Goal: Information Seeking & Learning: Learn about a topic

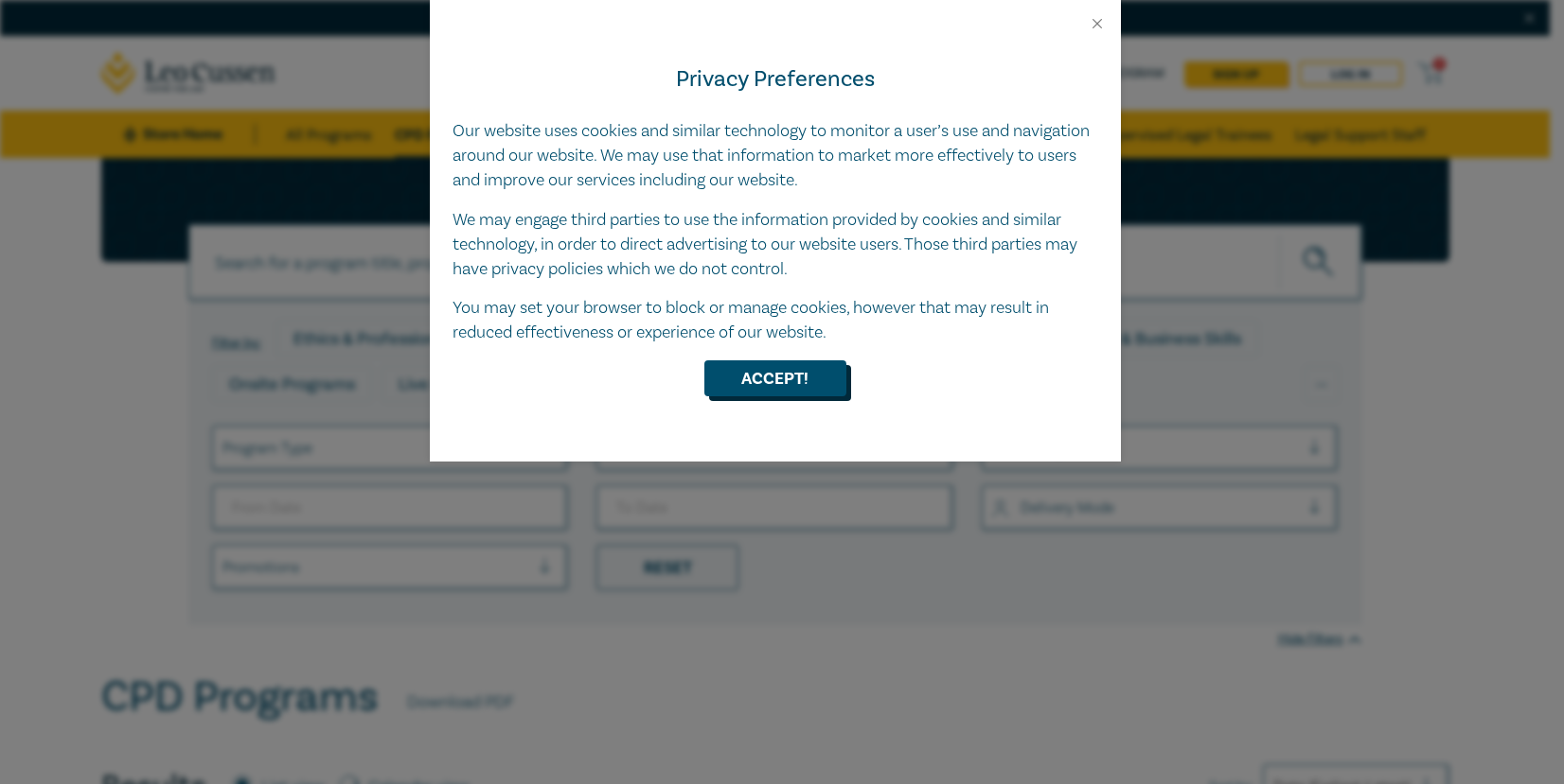
click at [791, 376] on button "Accept!" at bounding box center [775, 378] width 142 height 36
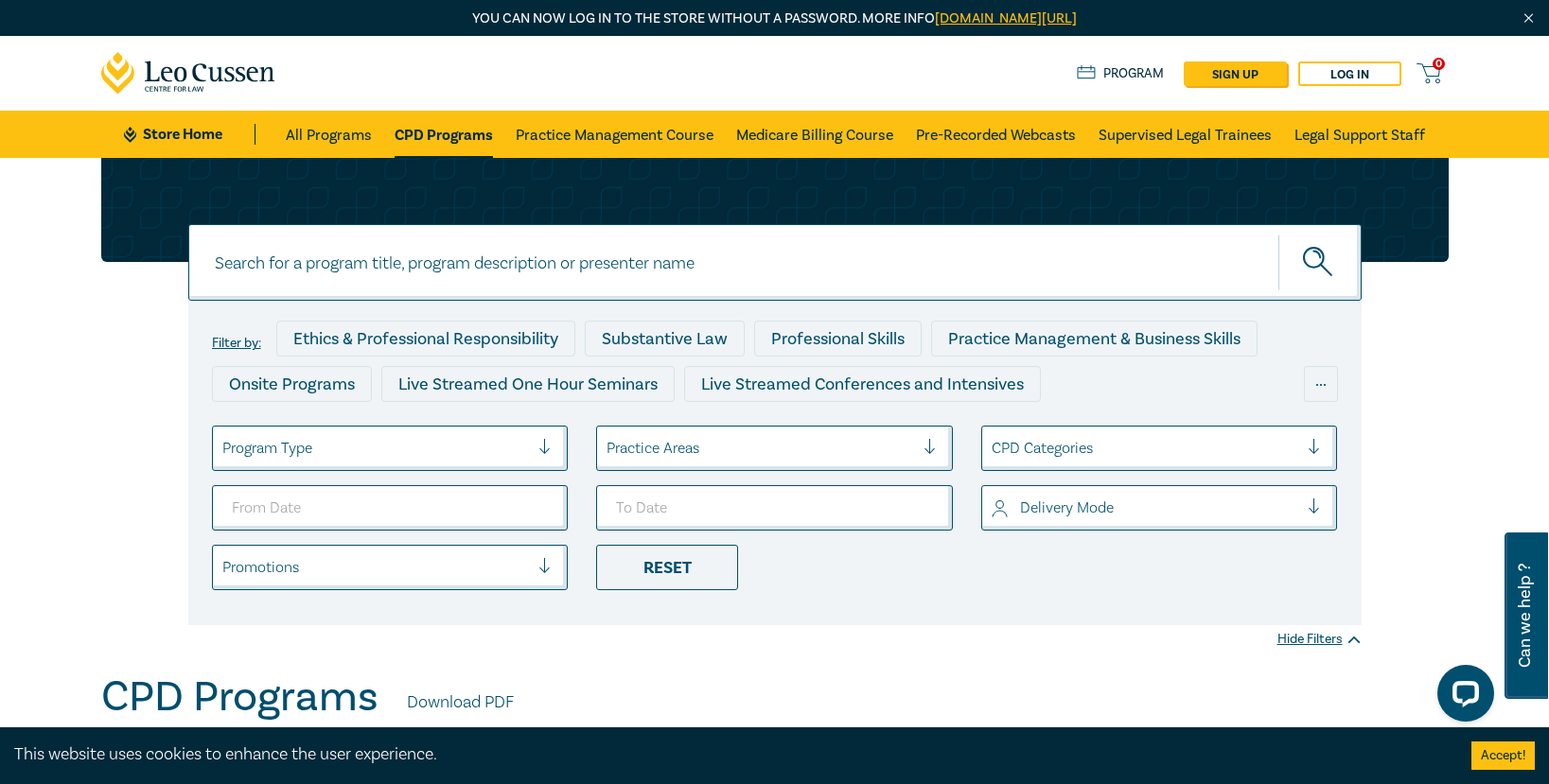
click at [690, 456] on div at bounding box center [761, 448] width 308 height 24
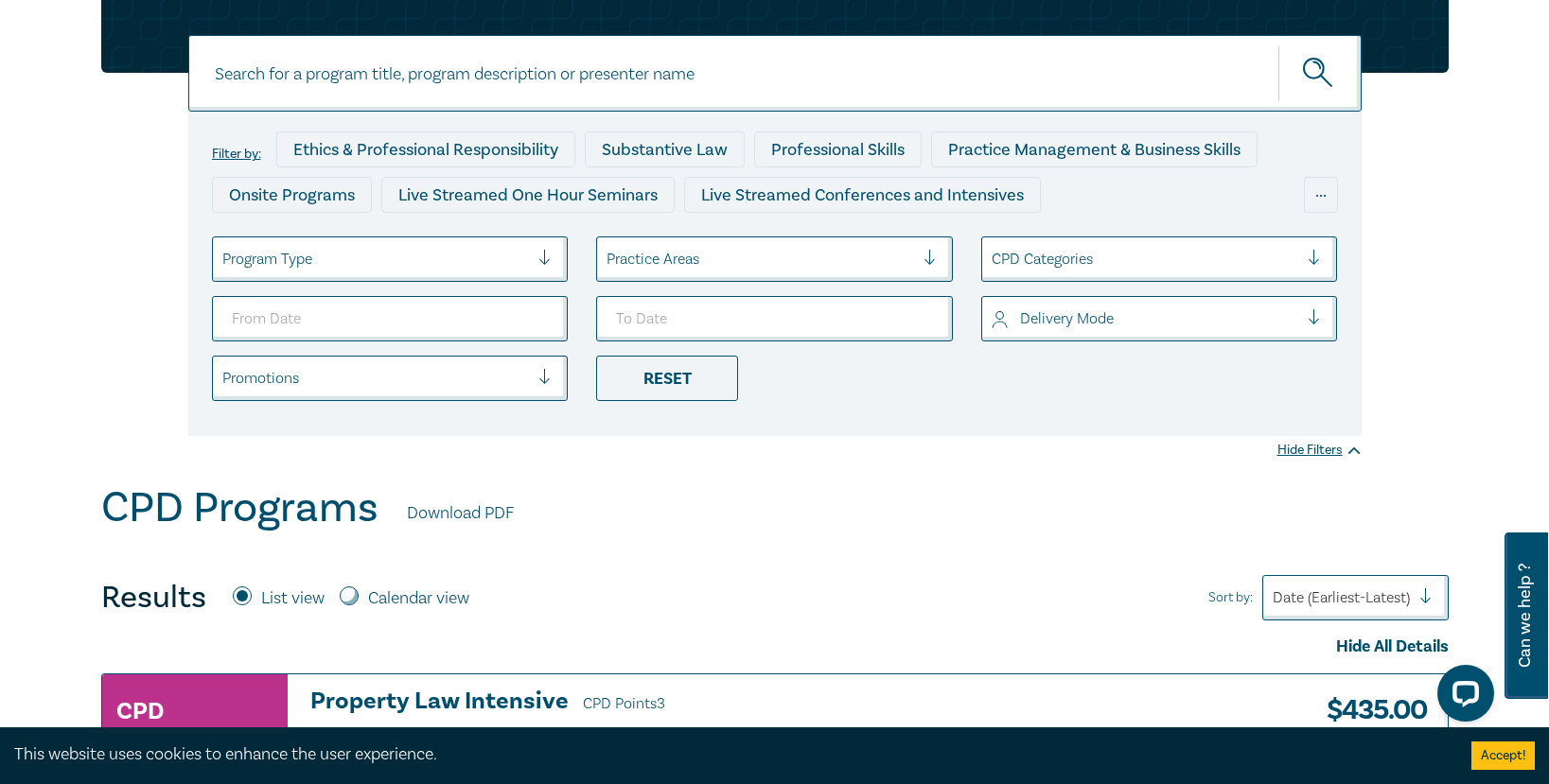
drag, startPoint x: 1061, startPoint y: 452, endPoint x: 1023, endPoint y: 327, distance: 130.6
click at [1062, 452] on div "Filter by: Ethics & Professional Responsibility Substantive Law Professional Sk…" at bounding box center [774, 225] width 1549 height 514
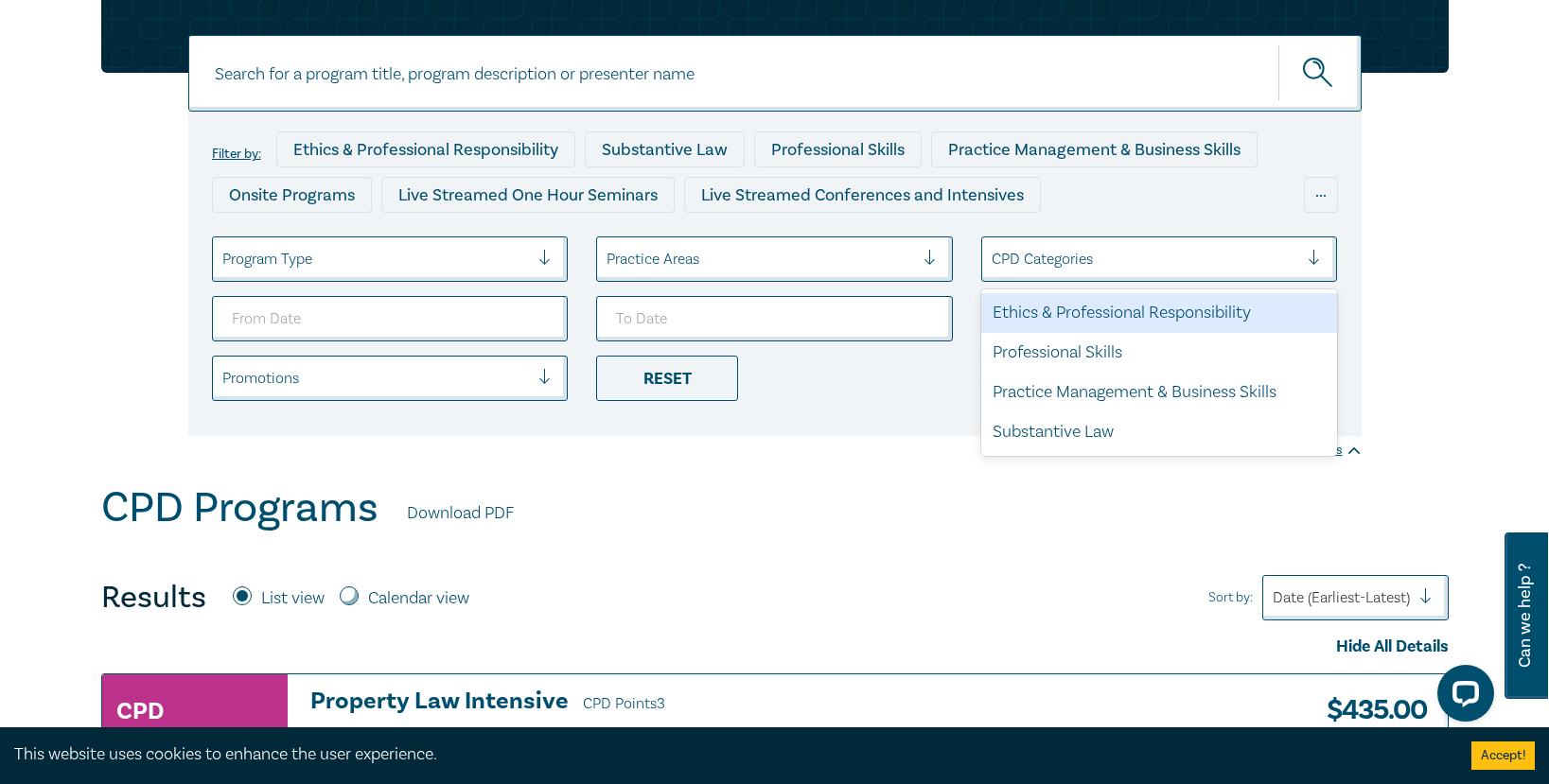
click at [1031, 271] on div at bounding box center [1146, 259] width 308 height 24
click at [858, 477] on div "Filter by: Ethics & Professional Responsibility Substantive Law Professional Sk…" at bounding box center [774, 225] width 1549 height 514
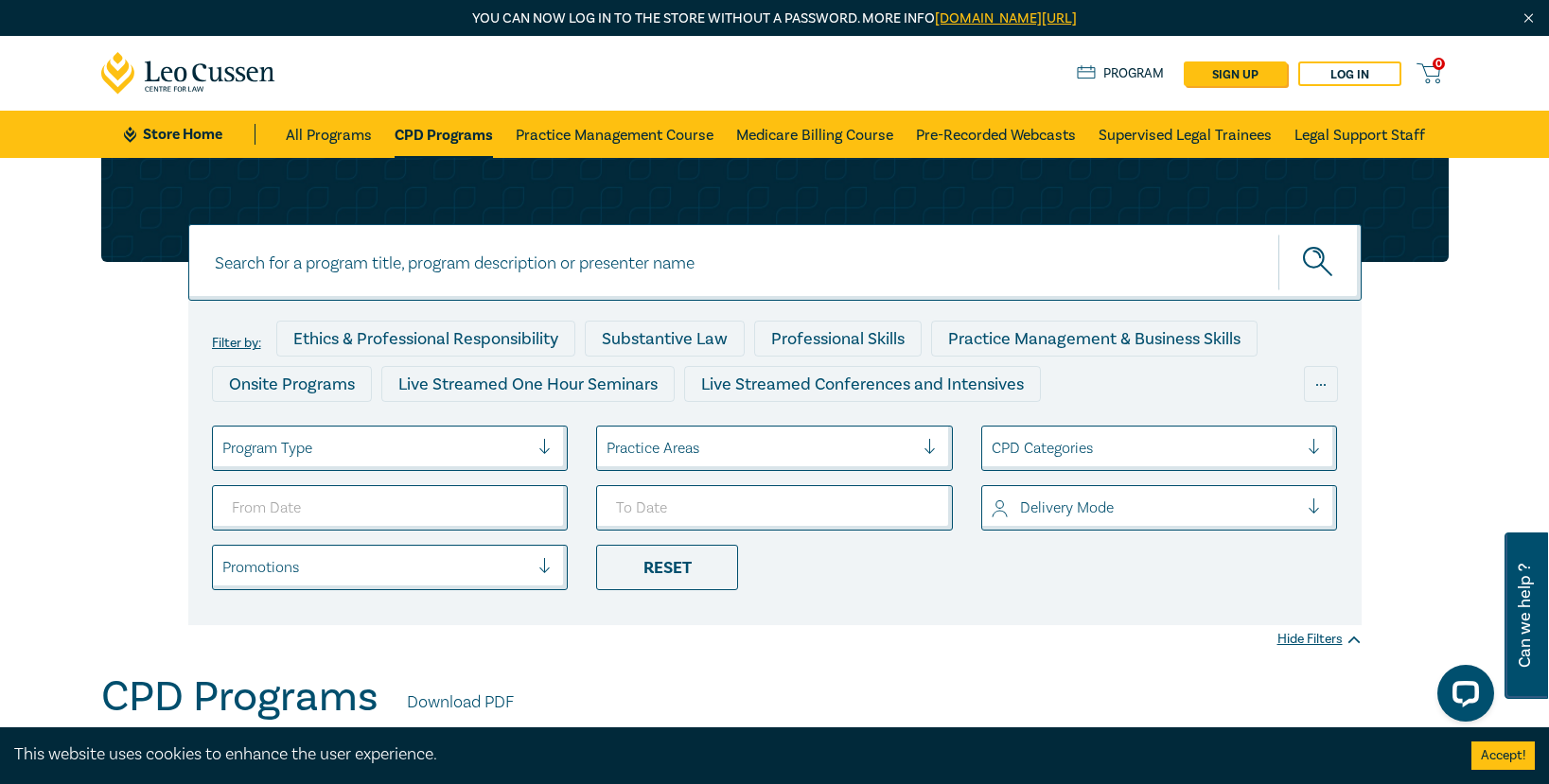
click at [410, 455] on div at bounding box center [376, 448] width 308 height 24
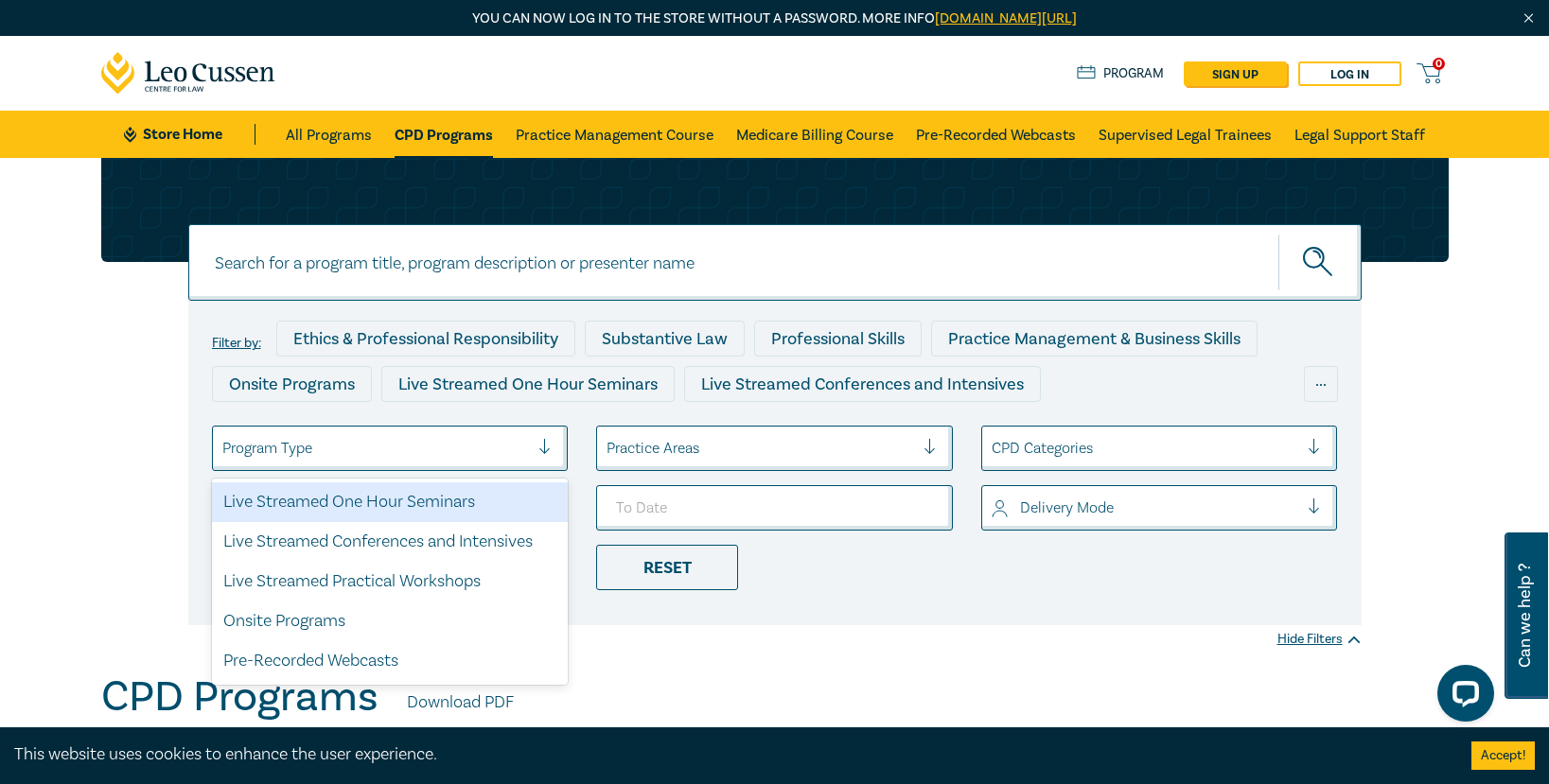
click at [409, 455] on div at bounding box center [376, 448] width 308 height 24
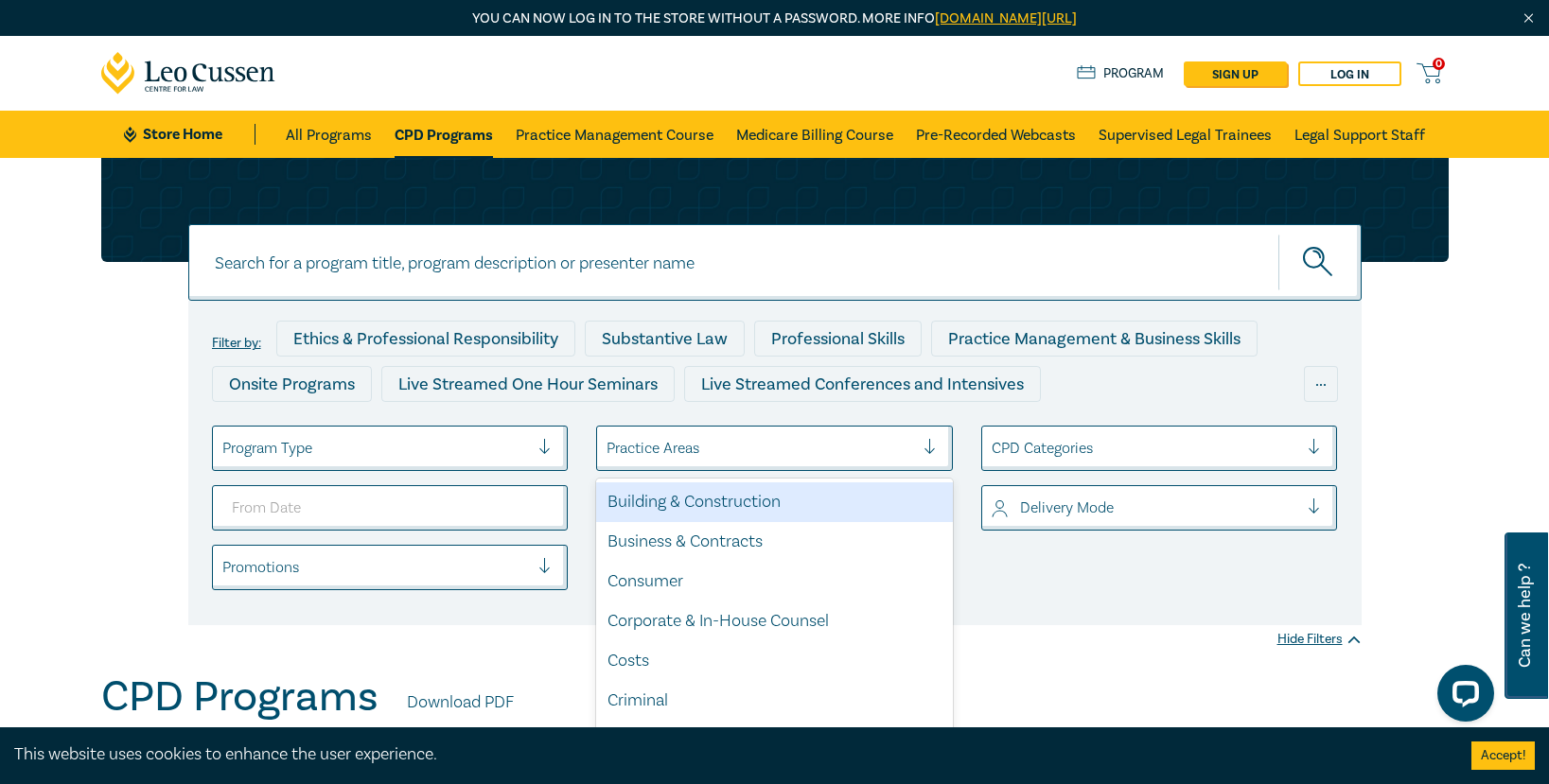
click at [628, 453] on div at bounding box center [761, 448] width 308 height 24
click at [633, 452] on div at bounding box center [761, 448] width 308 height 24
click at [764, 511] on div "Building & Construction" at bounding box center [774, 502] width 357 height 40
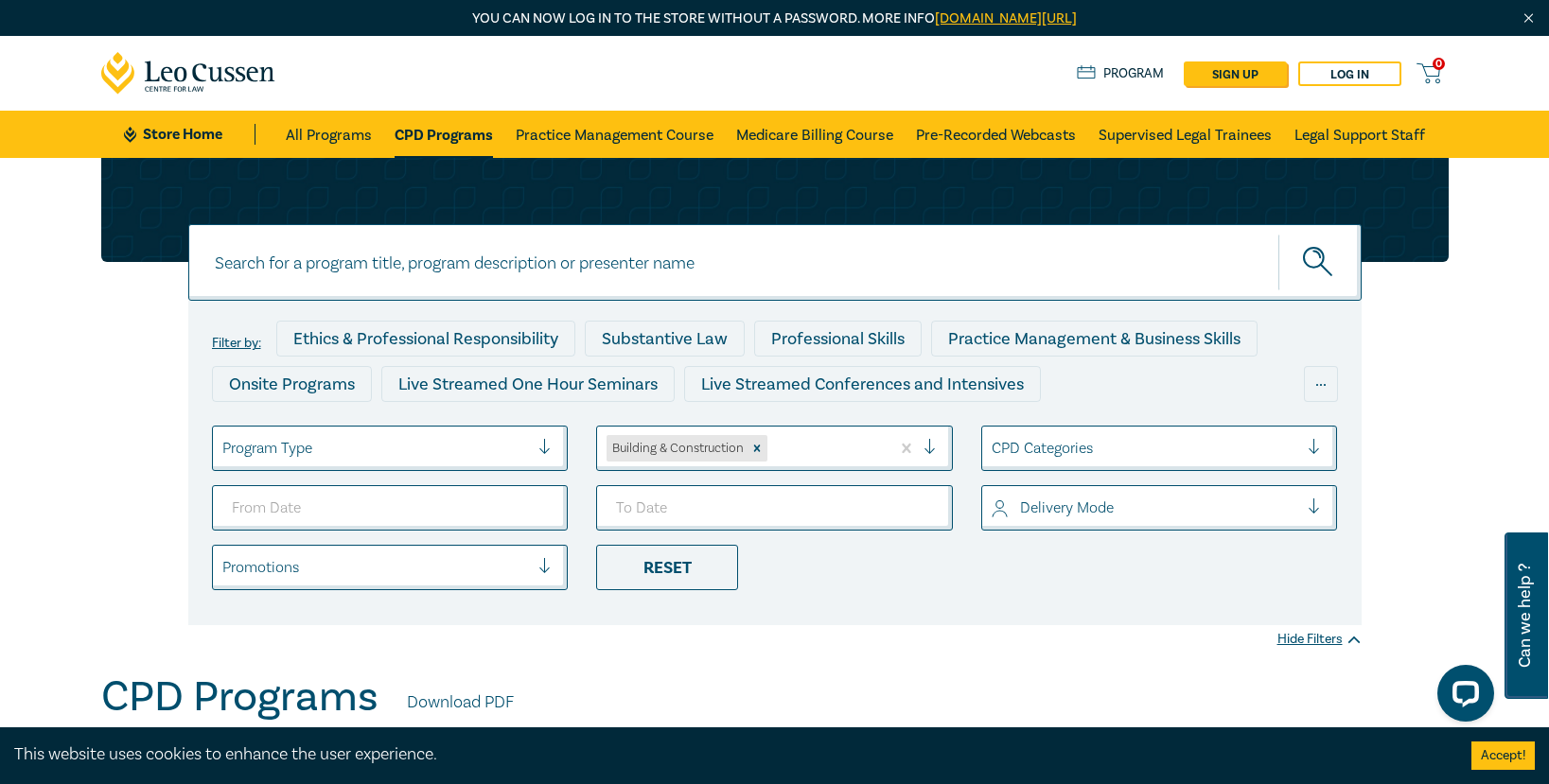
click at [806, 468] on div "Building & Construction" at bounding box center [774, 448] width 357 height 45
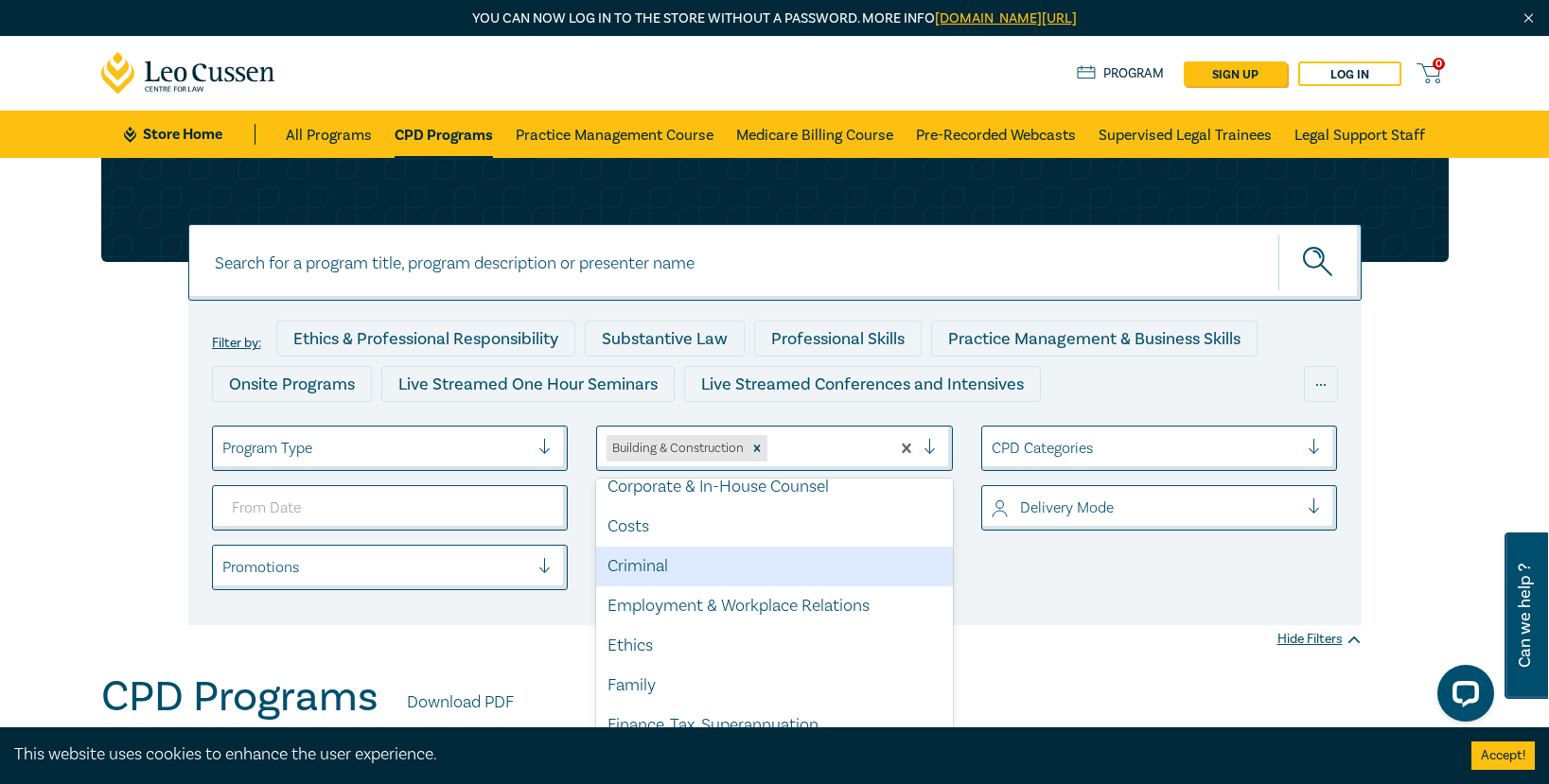
scroll to position [189, 0]
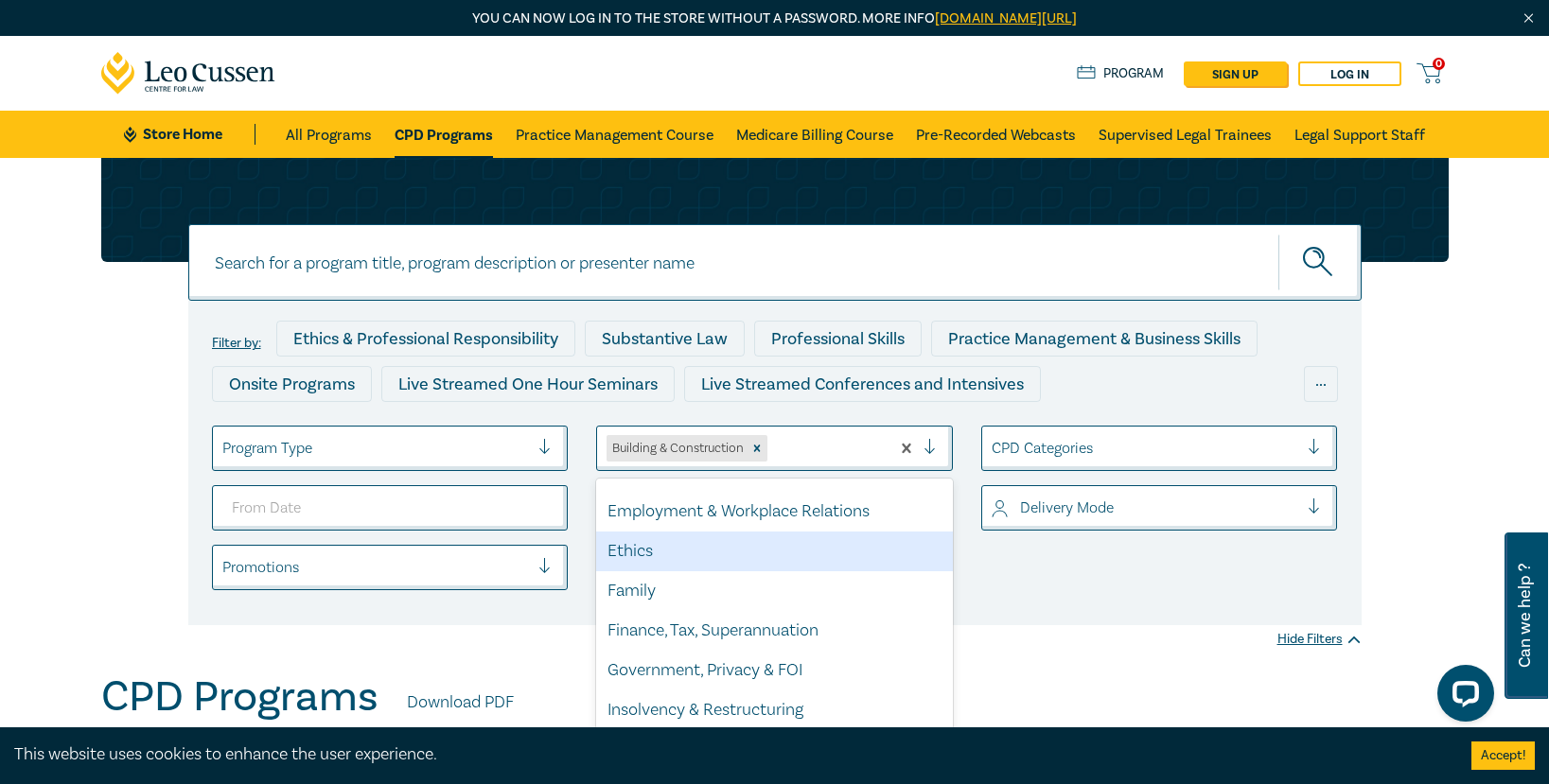
click at [728, 560] on div "Ethics" at bounding box center [774, 552] width 357 height 40
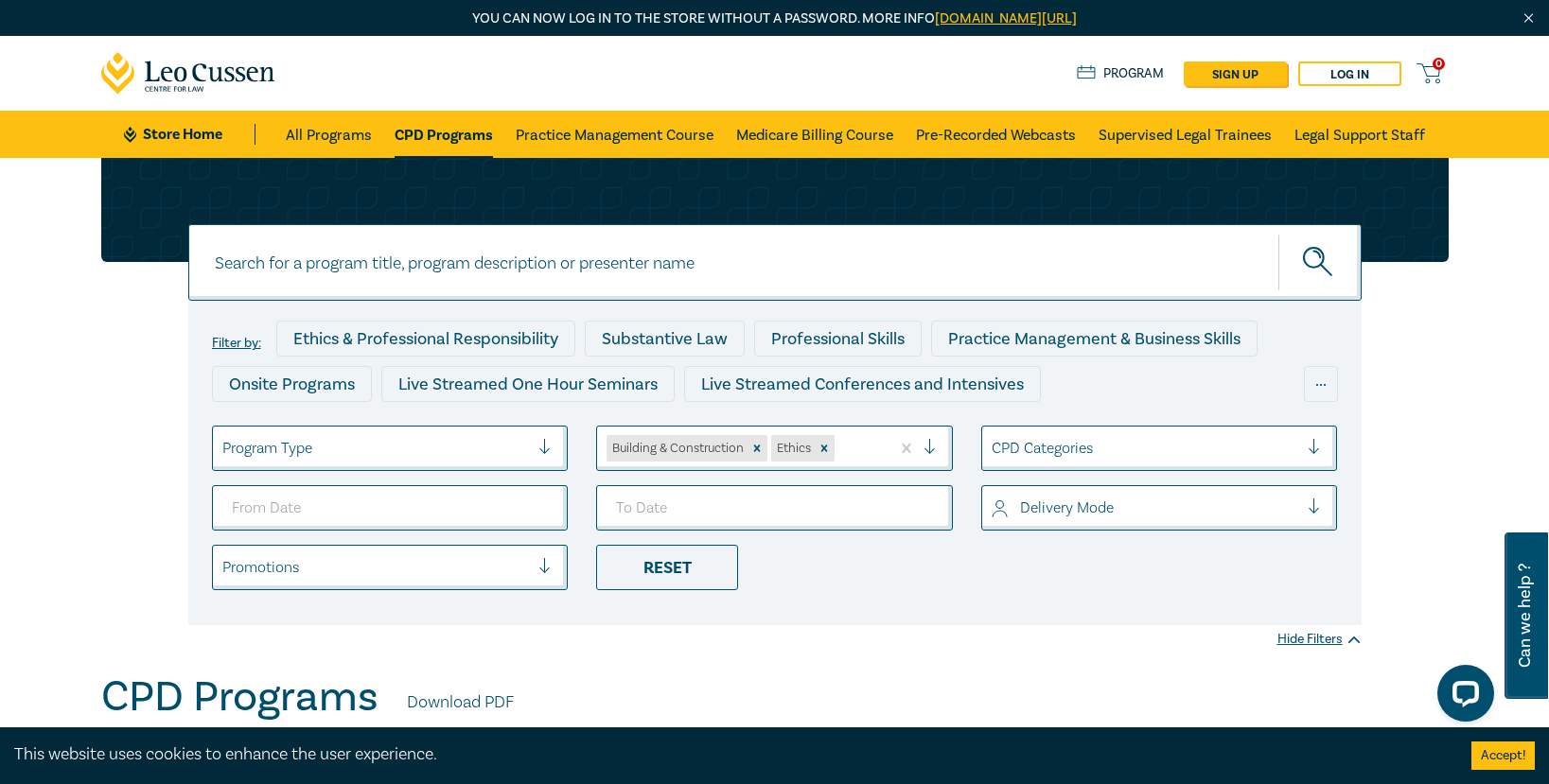
click at [886, 452] on div "Building & Construction Ethics" at bounding box center [743, 448] width 292 height 34
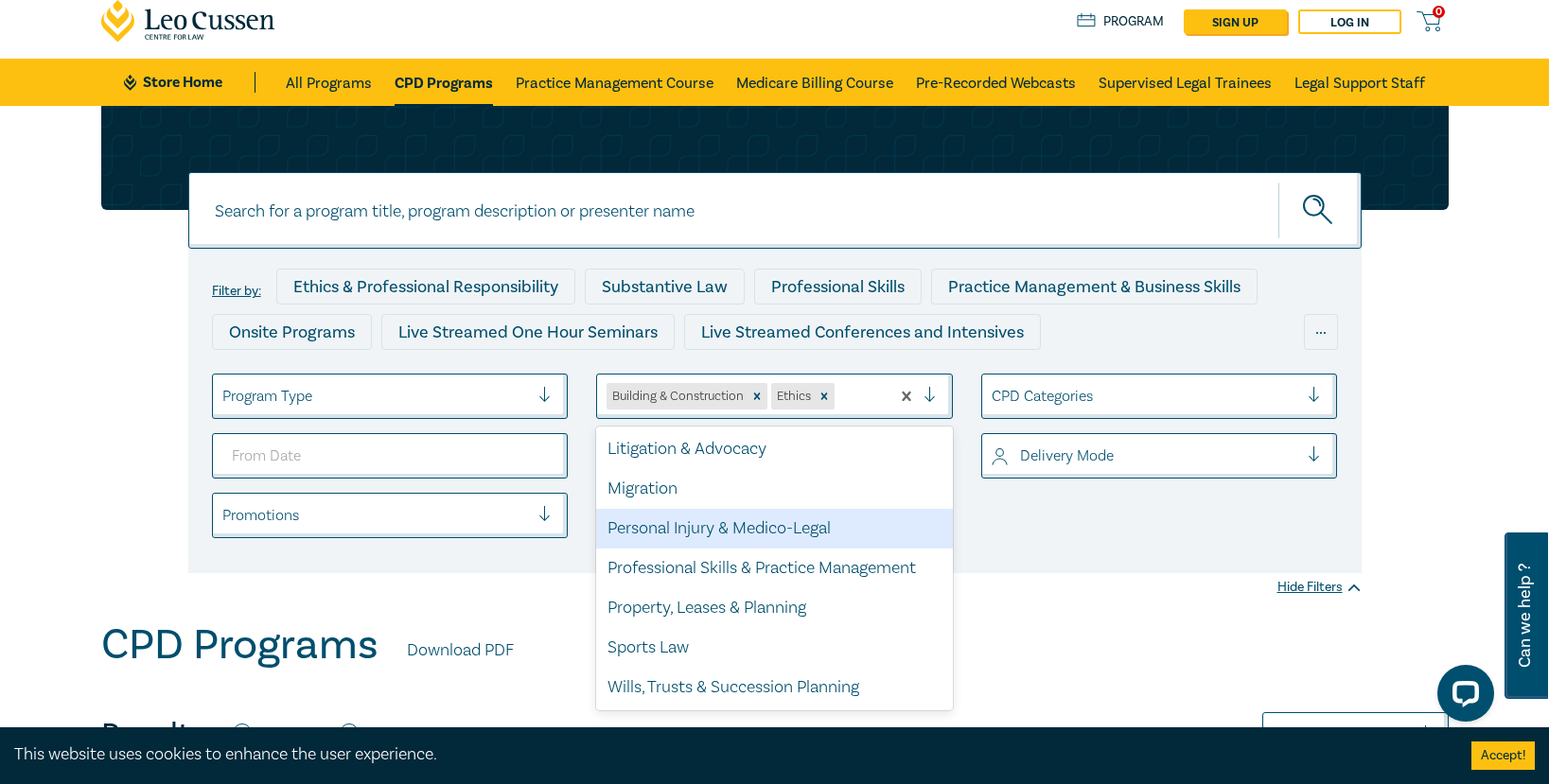
scroll to position [95, 0]
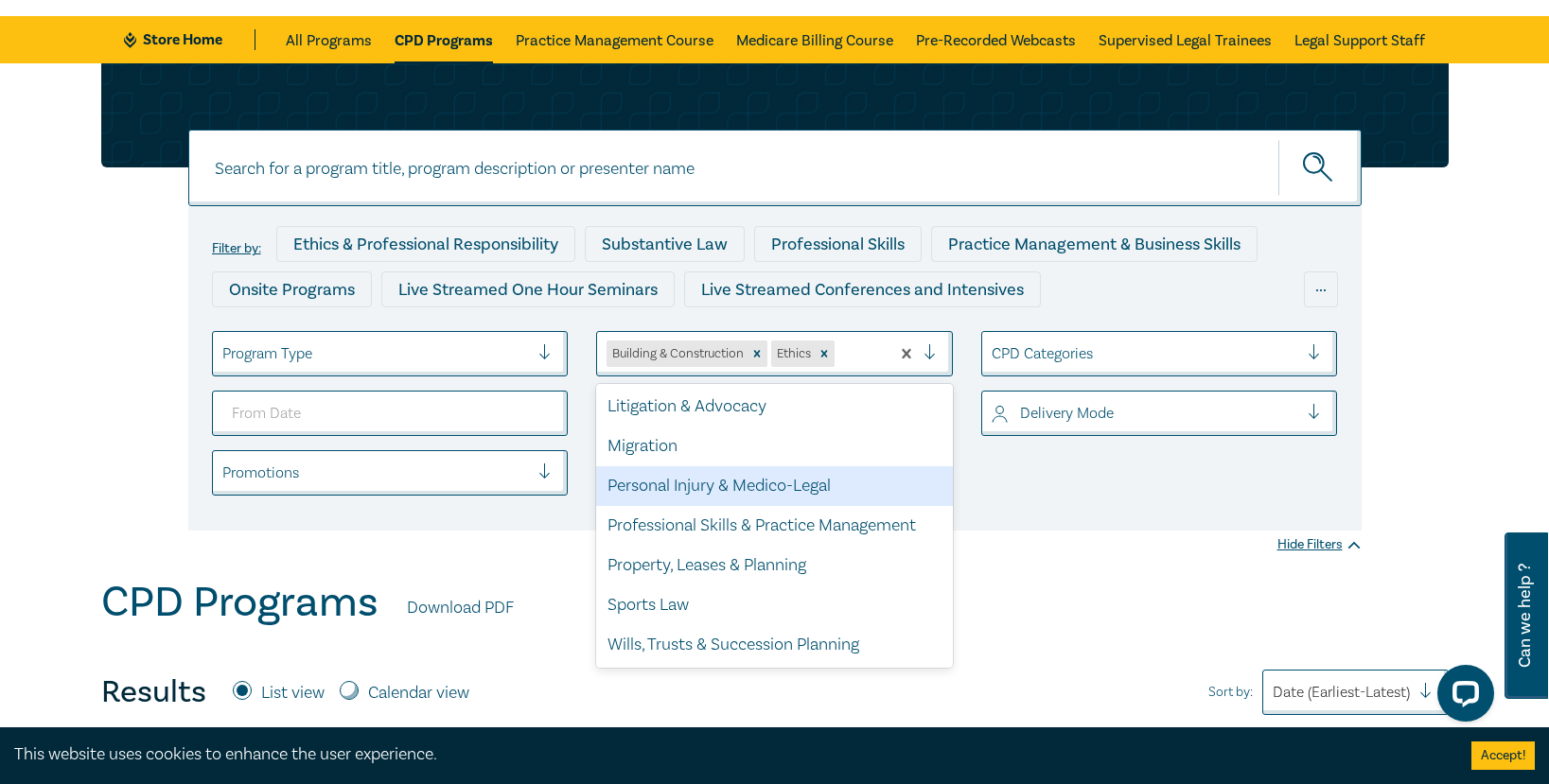
click at [778, 501] on div "Personal Injury & Medico-Legal" at bounding box center [774, 486] width 357 height 40
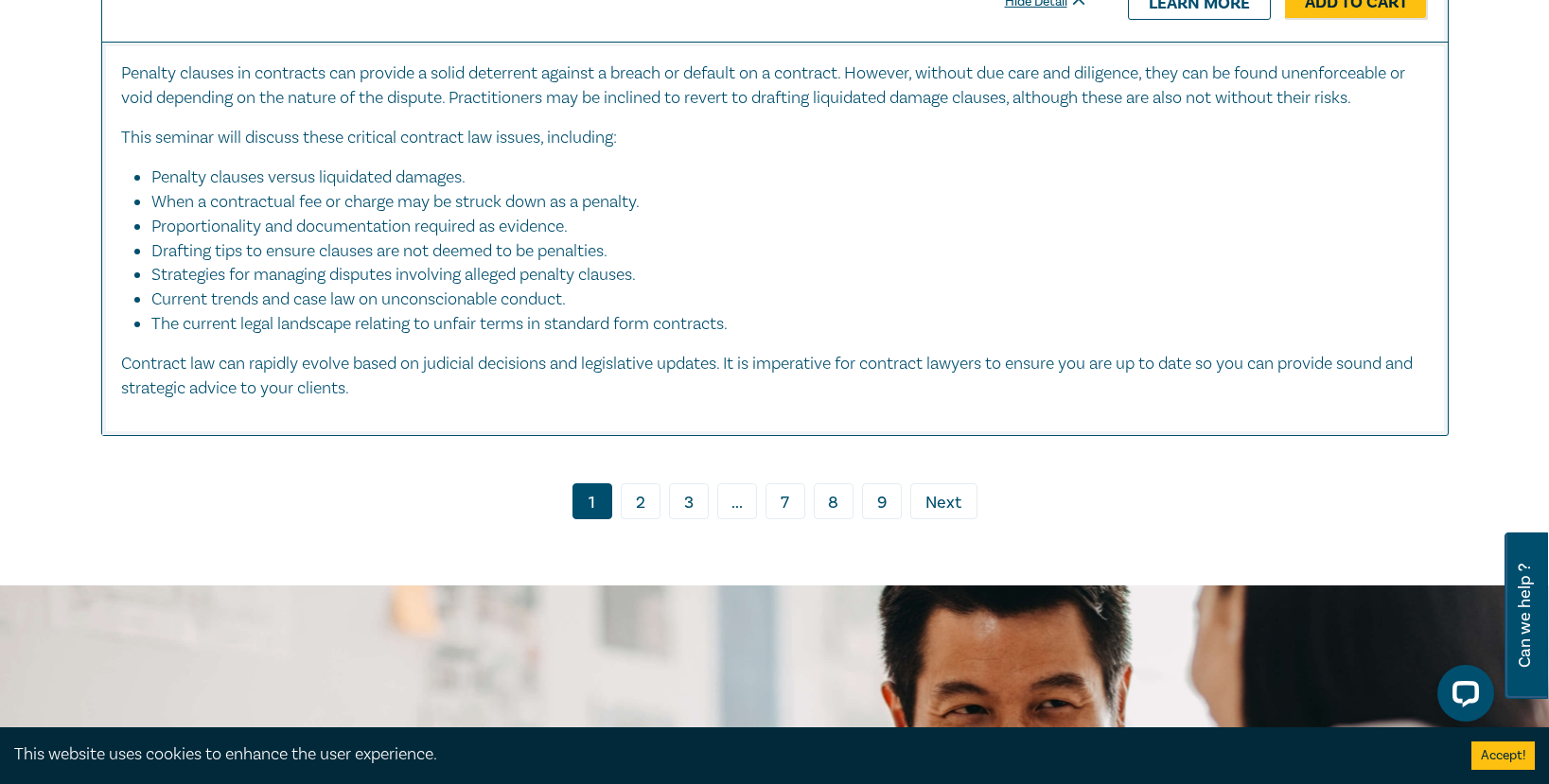
scroll to position [7569, 0]
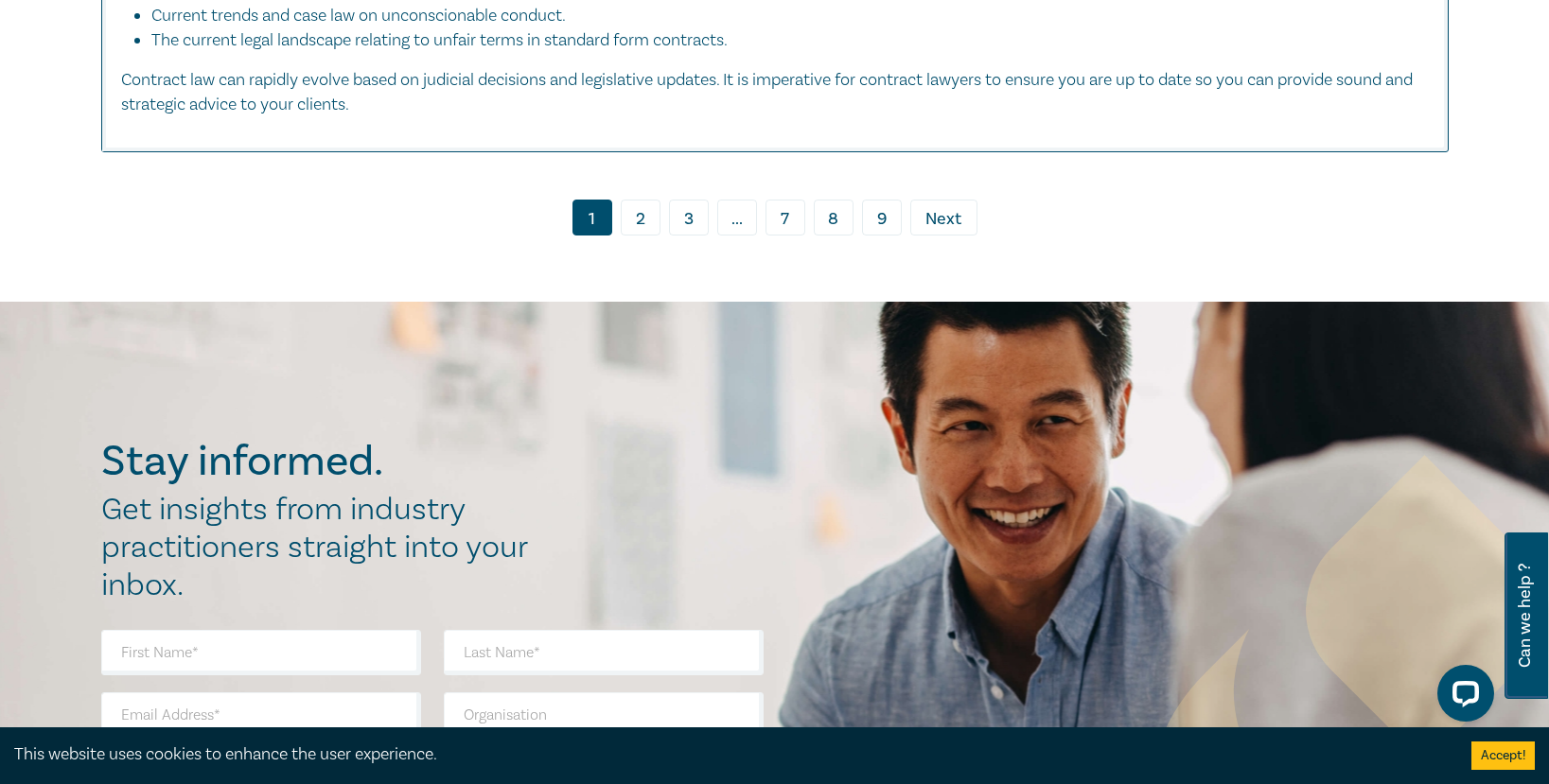
click at [637, 232] on link "2" at bounding box center [640, 218] width 40 height 36
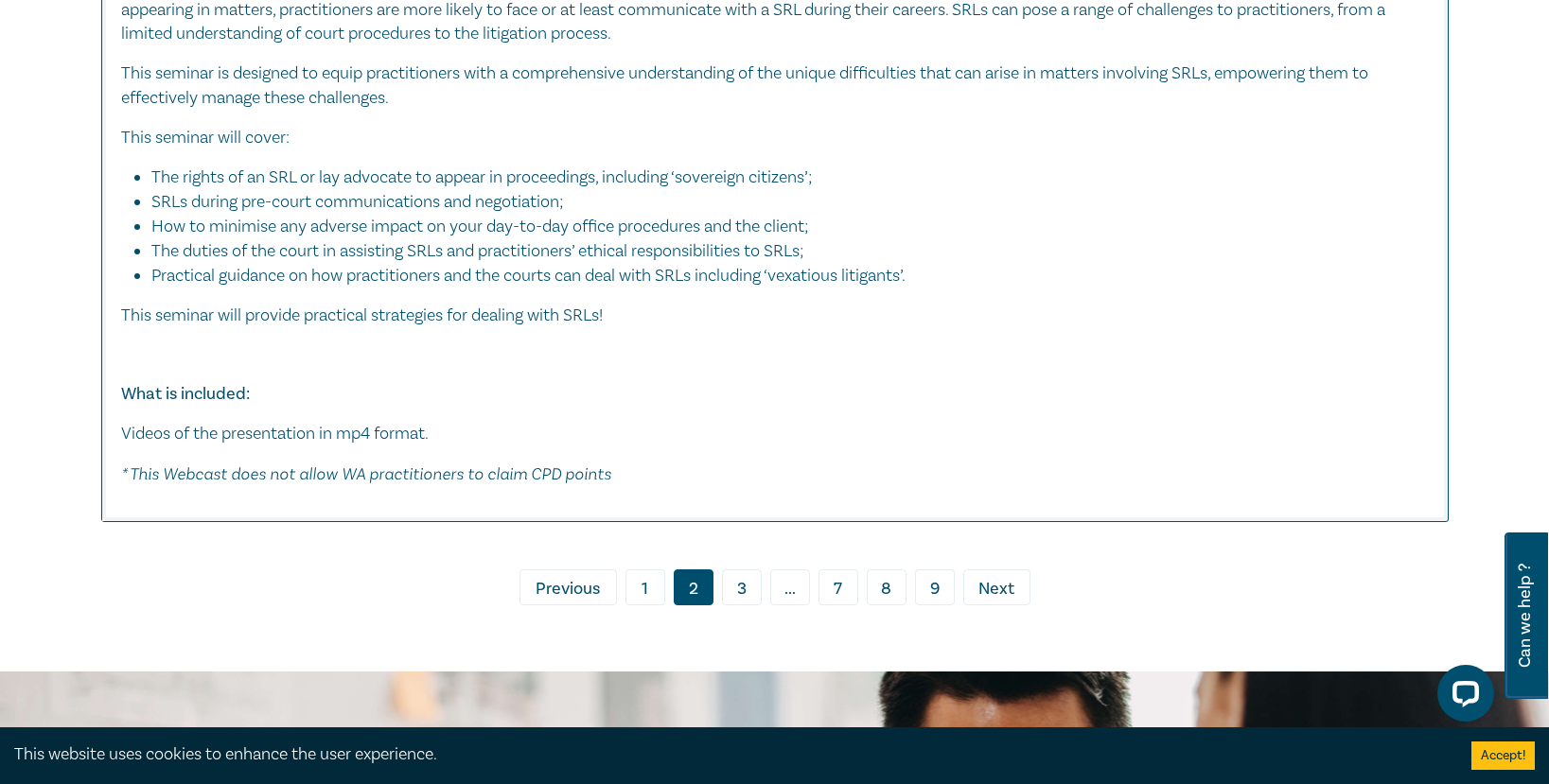
scroll to position [8609, 0]
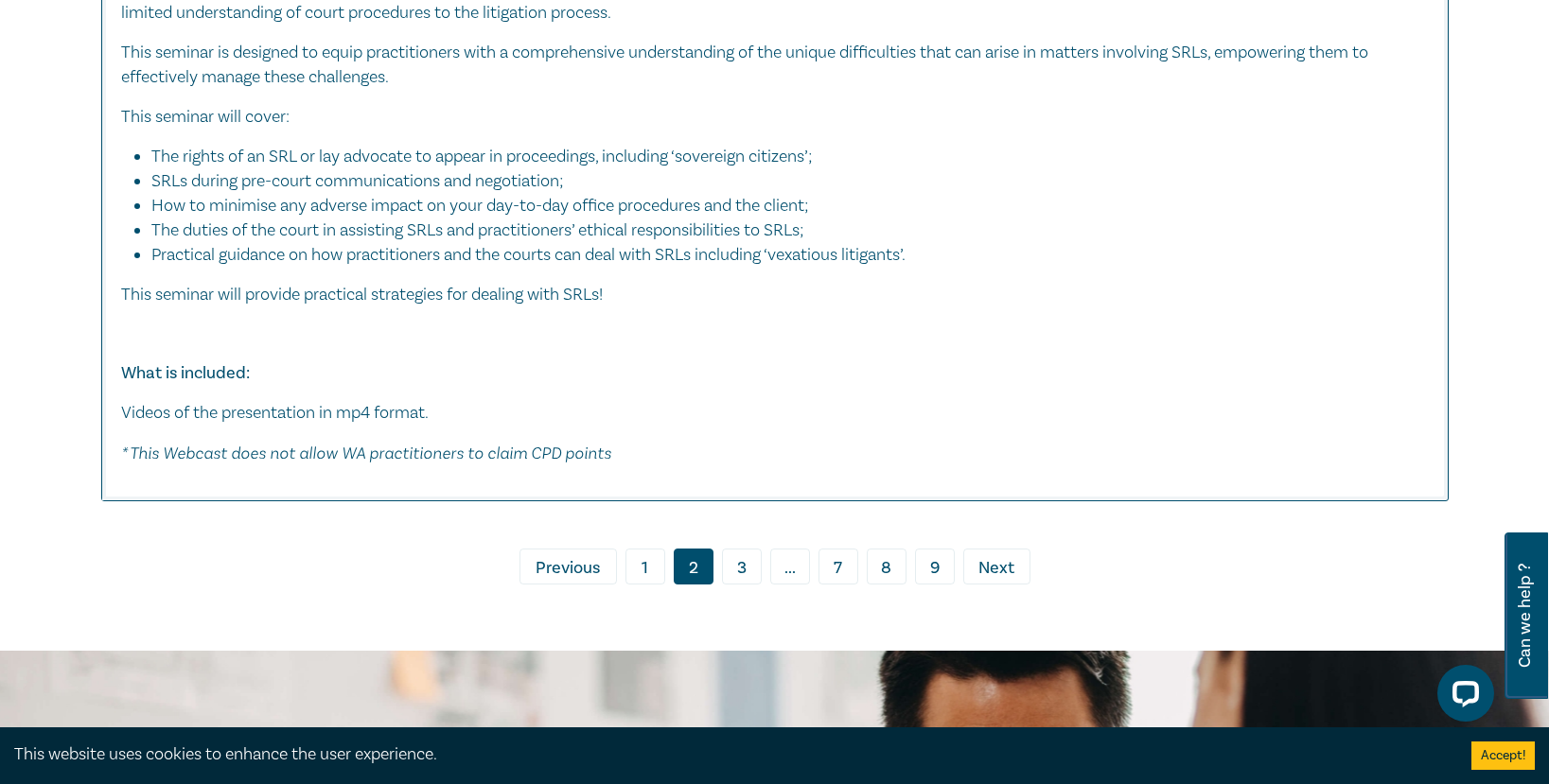
click at [738, 580] on link "3" at bounding box center [742, 566] width 40 height 36
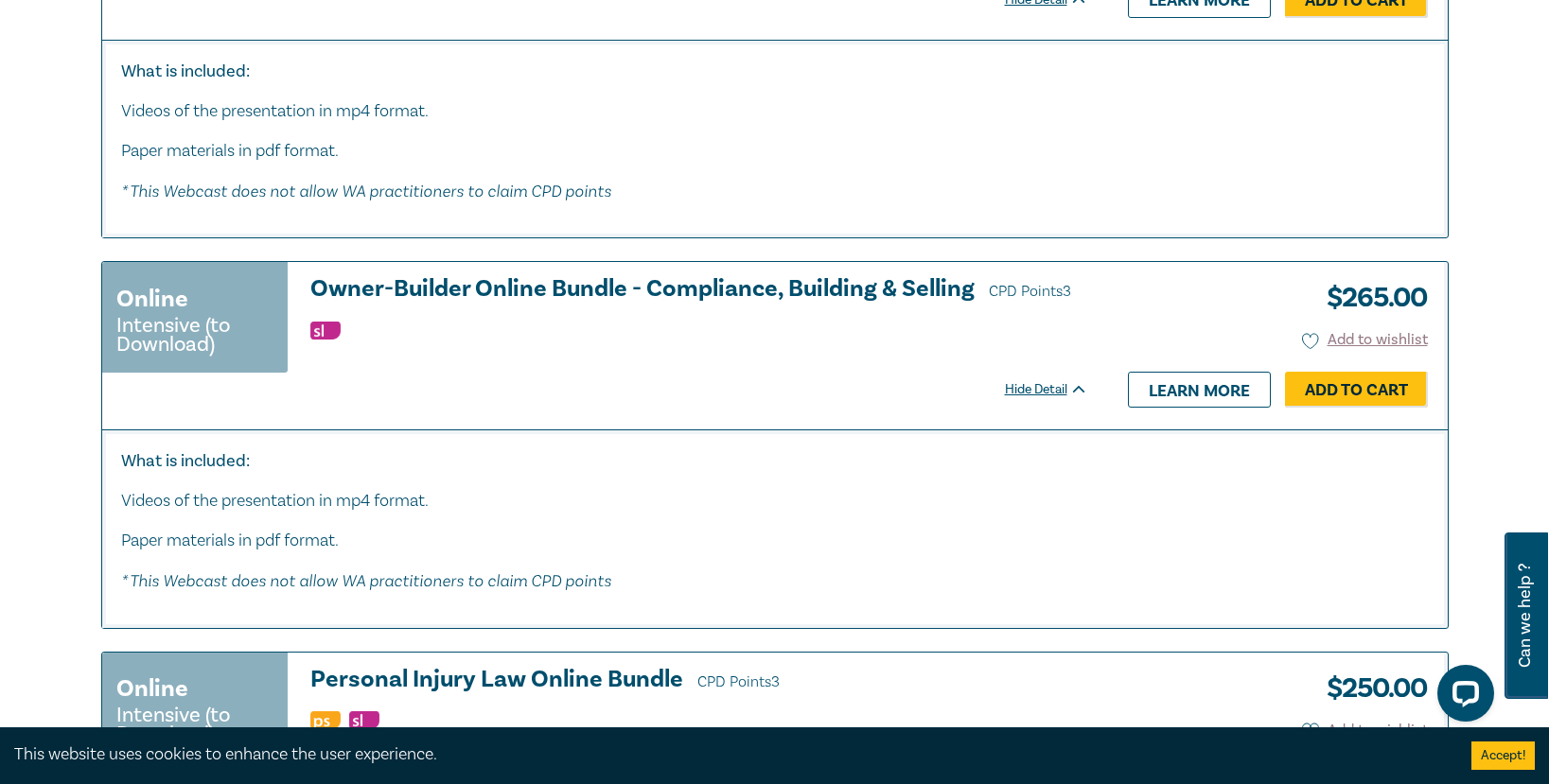
scroll to position [5015, 0]
